Goal: Transaction & Acquisition: Obtain resource

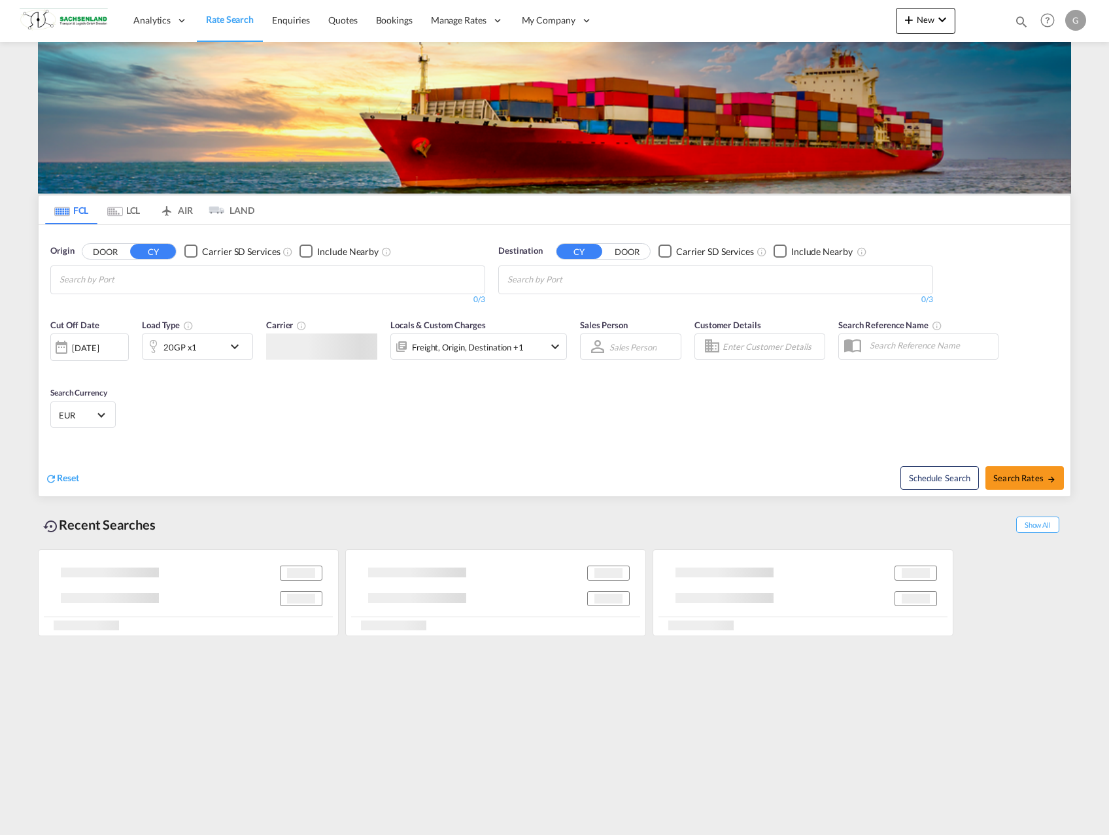
drag, startPoint x: 507, startPoint y: 443, endPoint x: 442, endPoint y: 474, distance: 71.4
click at [470, 432] on body "Analytics Reports Dashboard Rate Search Enquiries Quotes Bookings" at bounding box center [554, 417] width 1109 height 835
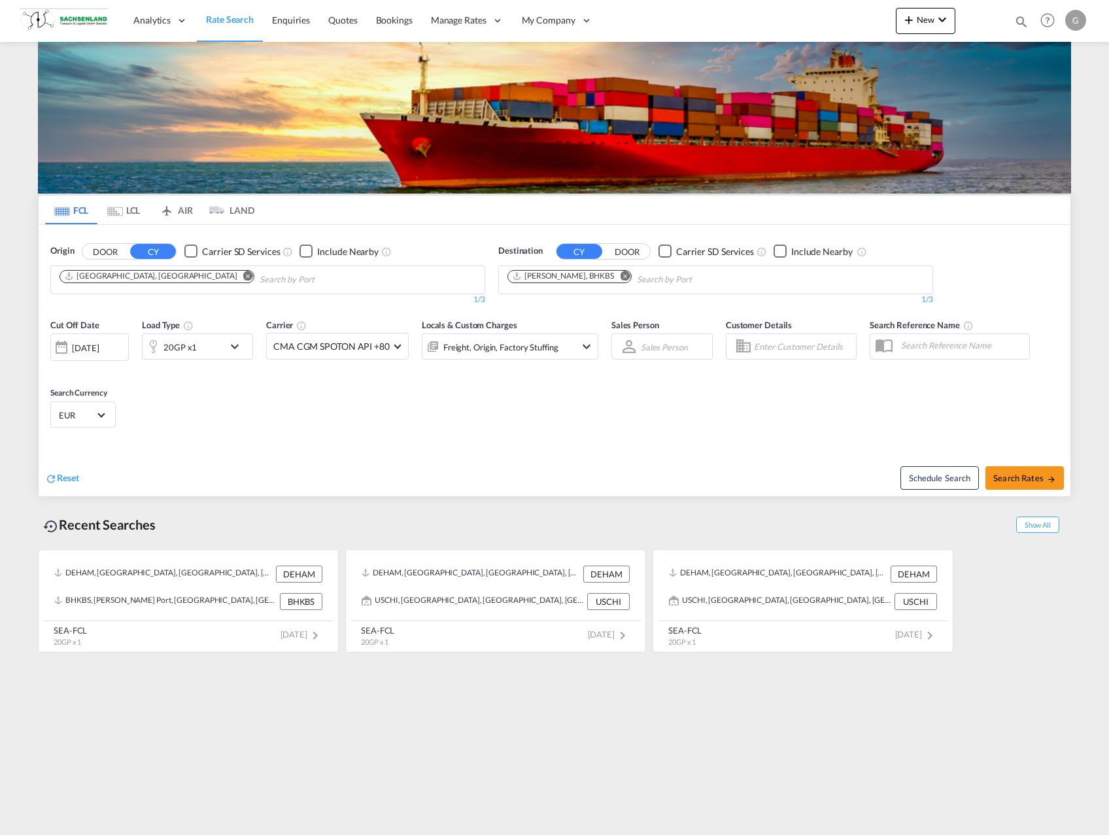
click at [630, 279] on md-icon "Remove" at bounding box center [625, 276] width 10 height 10
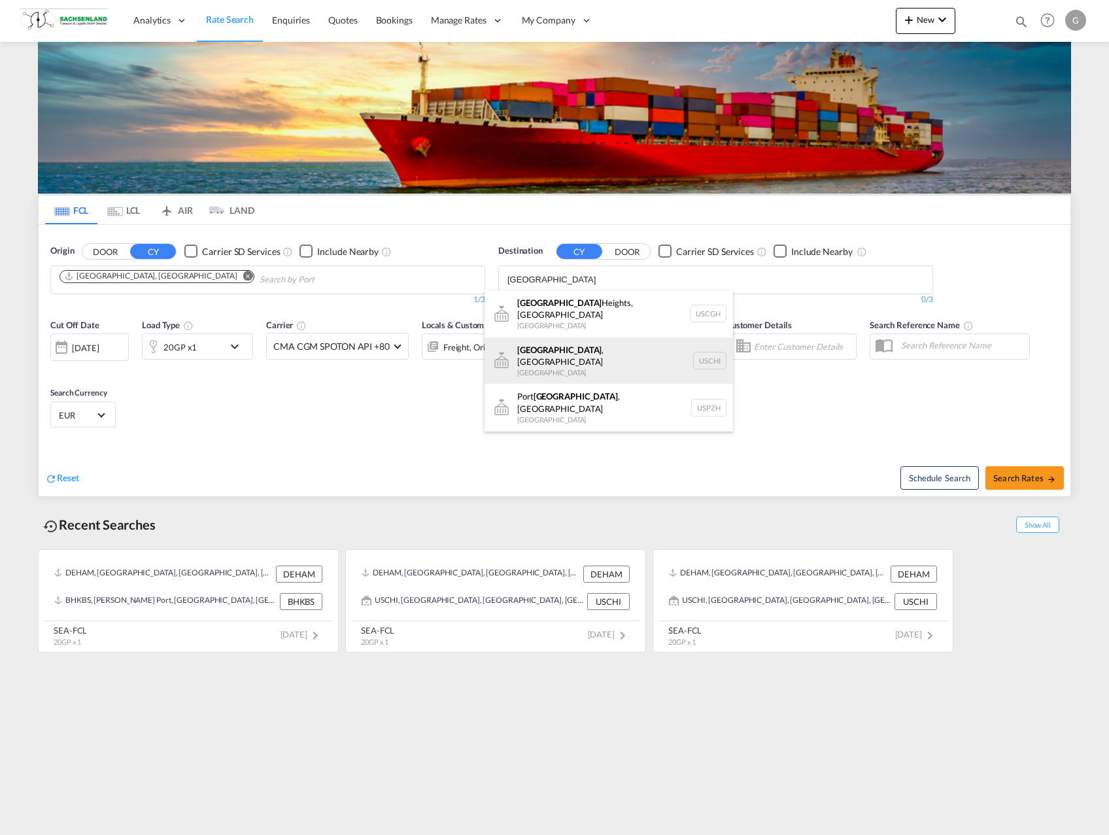
type input "chicago"
click at [576, 343] on div "Chicago , IL United States USCHI" at bounding box center [609, 361] width 249 height 47
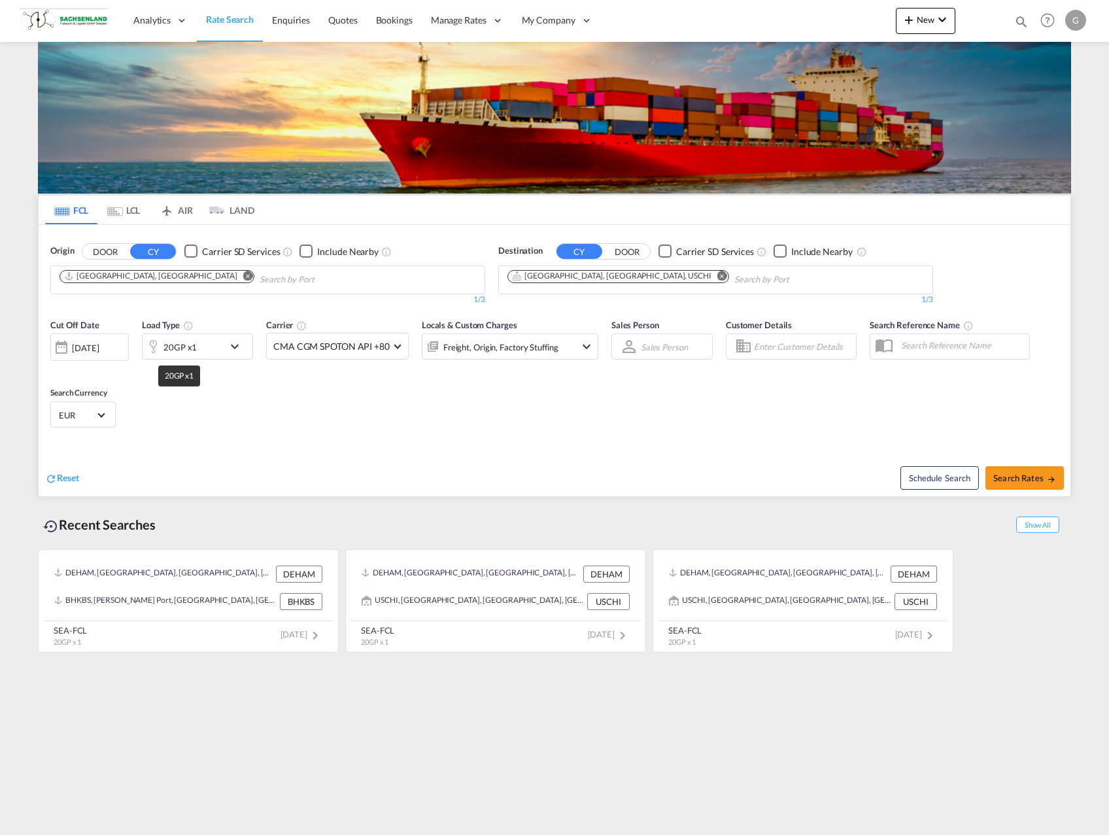
click at [192, 353] on div "20GP x1" at bounding box center [180, 347] width 33 height 18
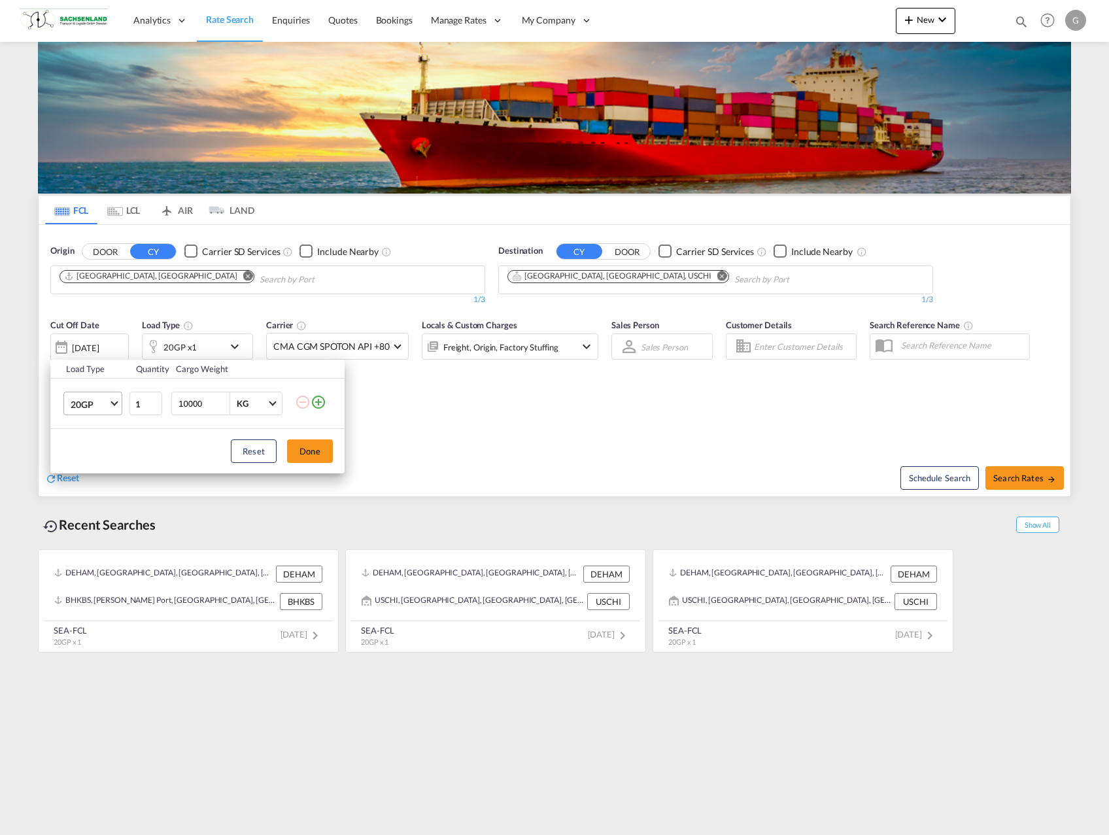
click at [111, 410] on md-select-value "20GP" at bounding box center [95, 403] width 52 height 22
click at [101, 461] on md-option "40HC" at bounding box center [104, 466] width 89 height 31
drag, startPoint x: 304, startPoint y: 448, endPoint x: 330, endPoint y: 451, distance: 27.0
click at [304, 448] on button "Done" at bounding box center [310, 452] width 46 height 24
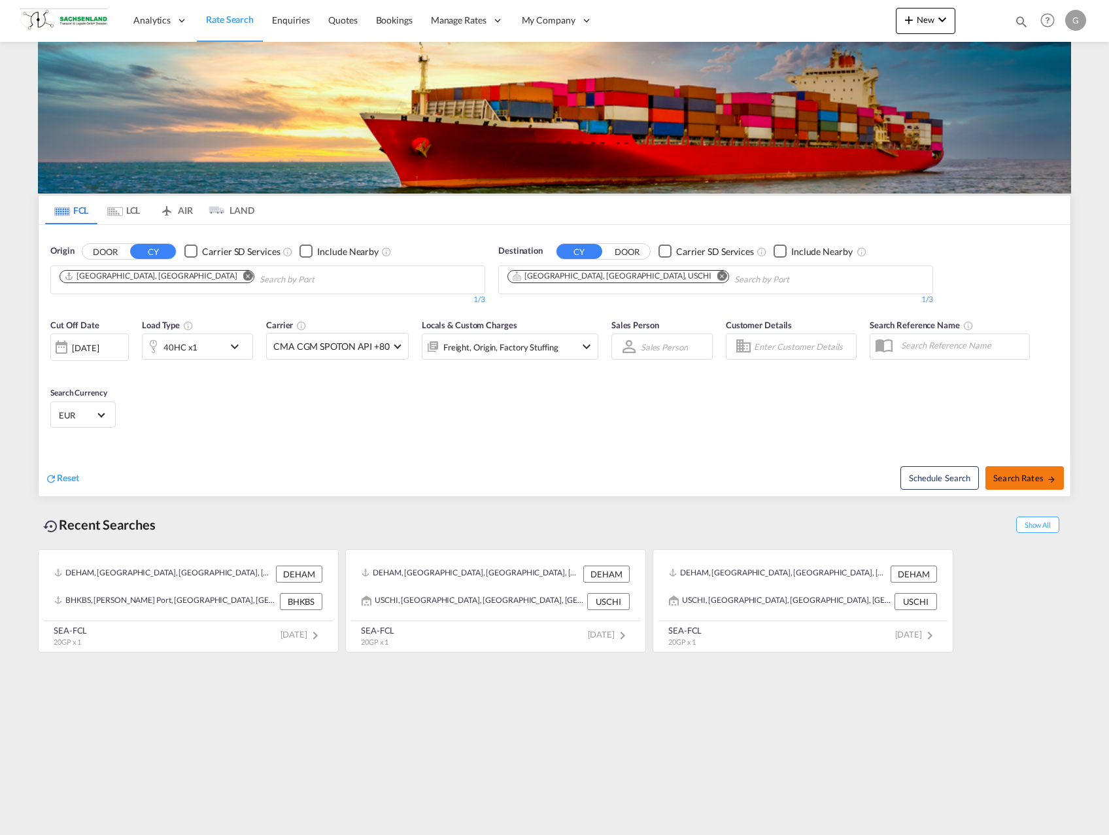
click at [1045, 471] on button "Search Rates" at bounding box center [1025, 478] width 78 height 24
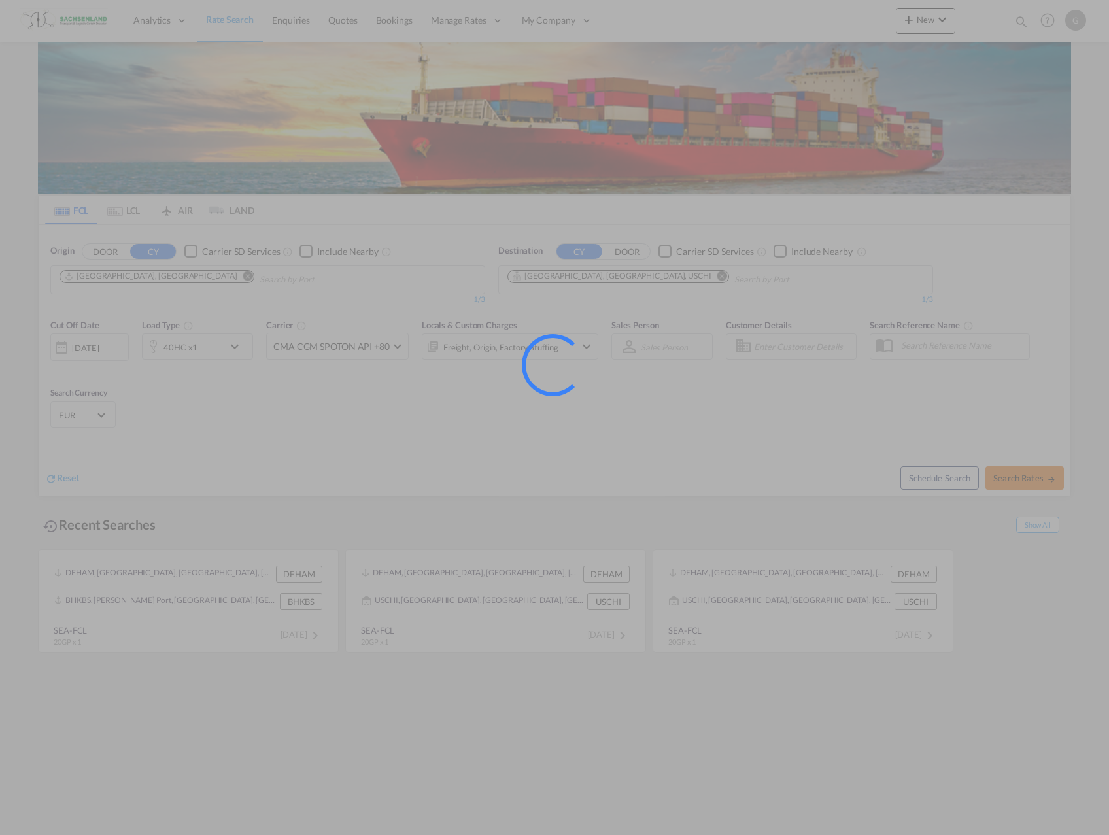
type input "DEHAM to USCHI / 25 Aug 2025"
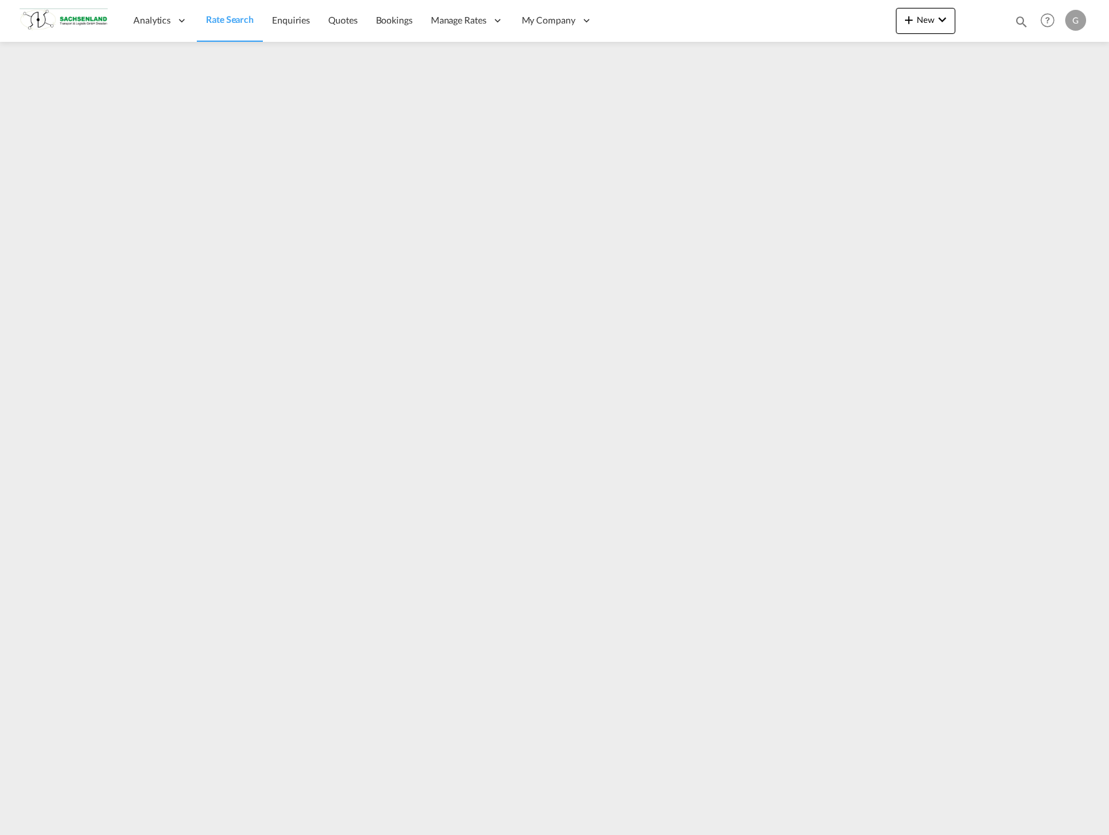
click at [217, 20] on span "Rate Search" at bounding box center [230, 19] width 48 height 11
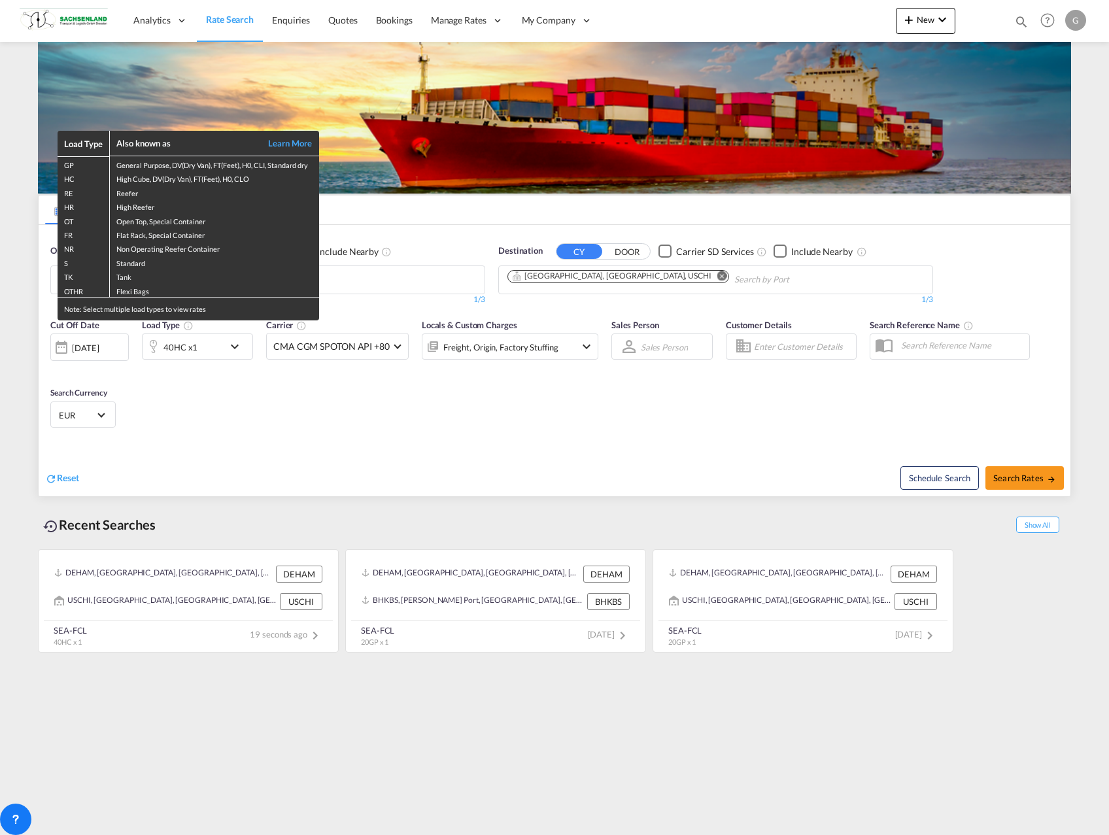
click at [84, 351] on div "Load Type Also known as Learn More GP General Purpose, DV(Dry Van), FT(Feet), H…" at bounding box center [554, 417] width 1109 height 835
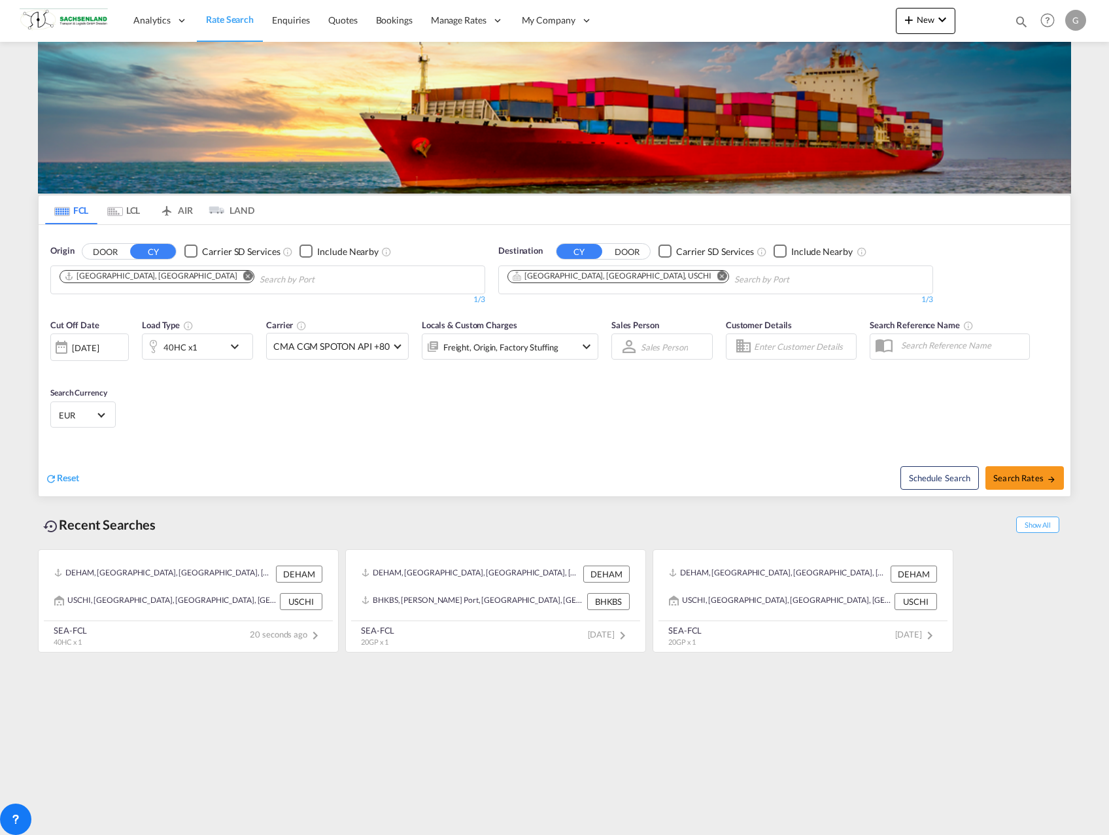
click at [88, 352] on div "[DATE]" at bounding box center [85, 348] width 27 height 12
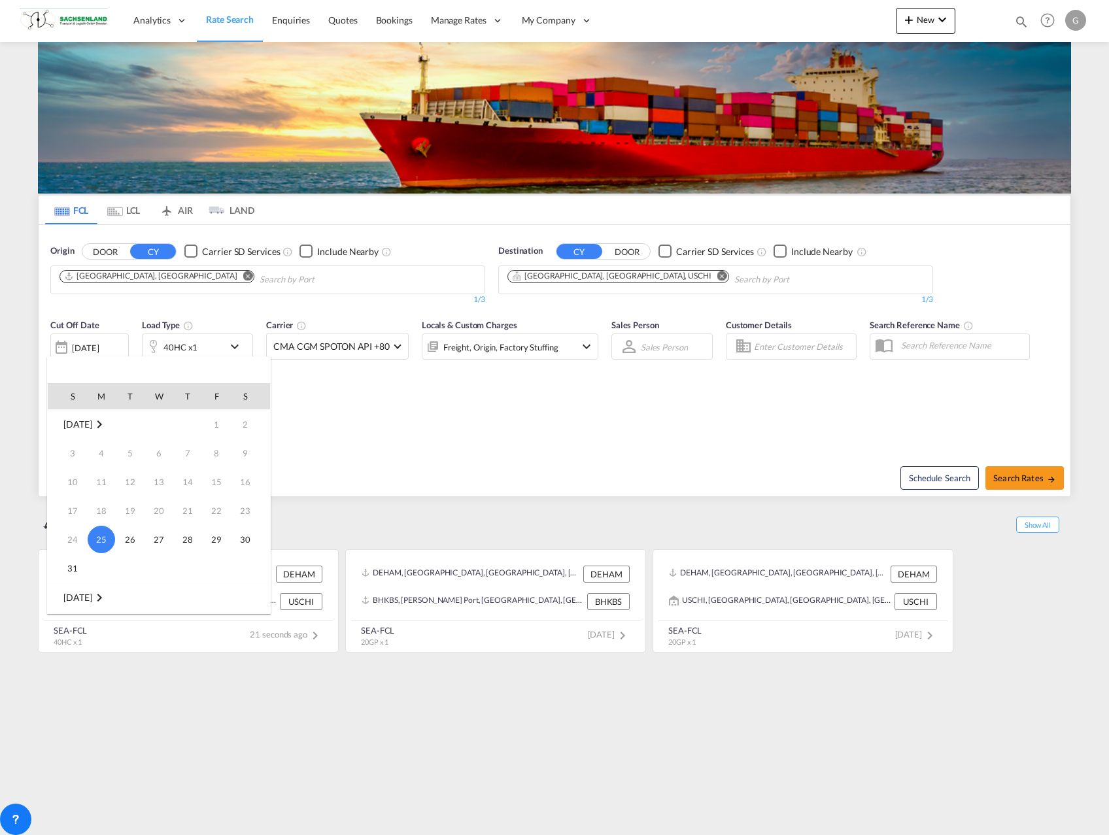
click at [130, 537] on span "26" at bounding box center [130, 540] width 26 height 26
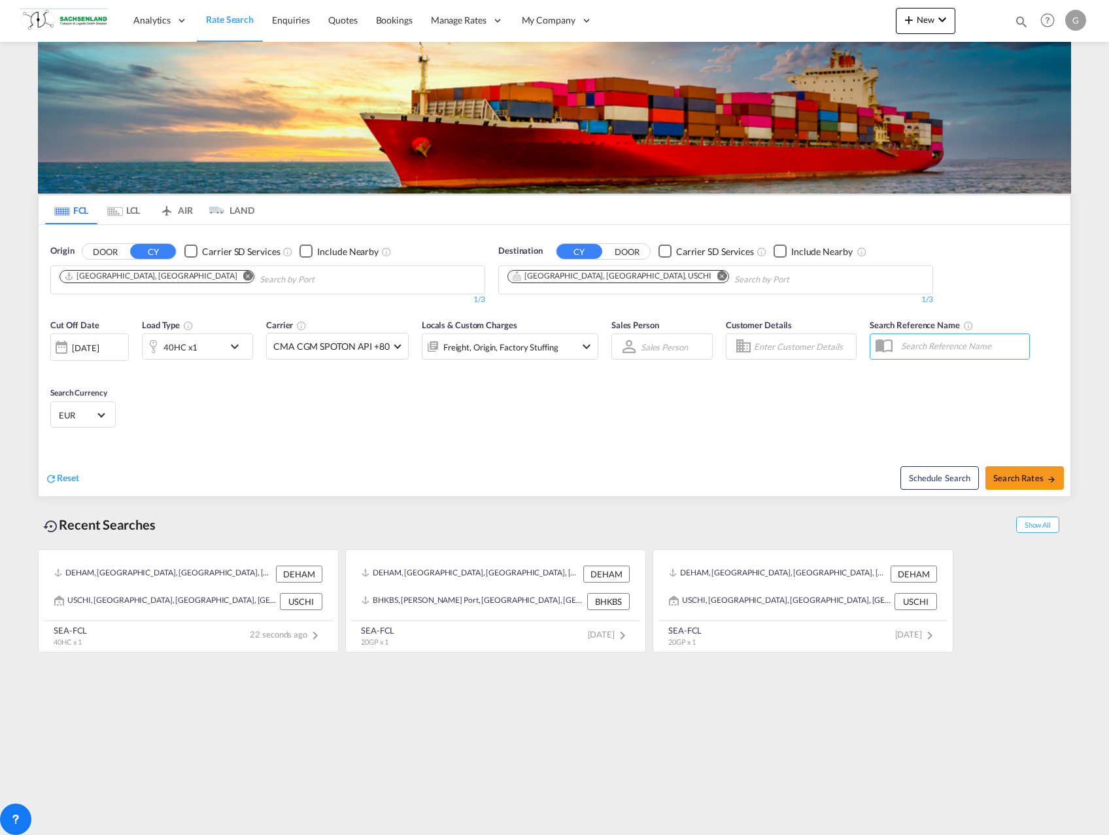
click at [646, 454] on div "Schedule Search Search Rates" at bounding box center [814, 471] width 513 height 50
click at [1014, 479] on span "Search Rates" at bounding box center [1025, 478] width 63 height 10
type input "DEHAM to USCHI / [DATE]"
